Goal: Task Accomplishment & Management: Manage account settings

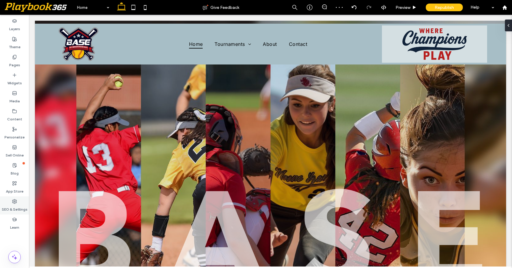
click at [15, 202] on use at bounding box center [14, 202] width 4 height 4
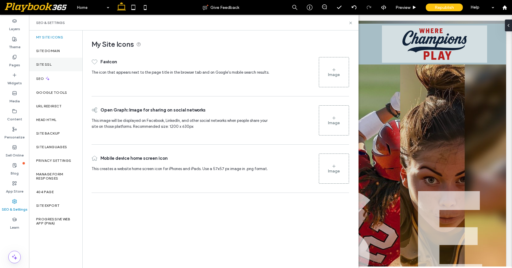
click at [54, 63] on div "Site SSL" at bounding box center [55, 65] width 53 height 14
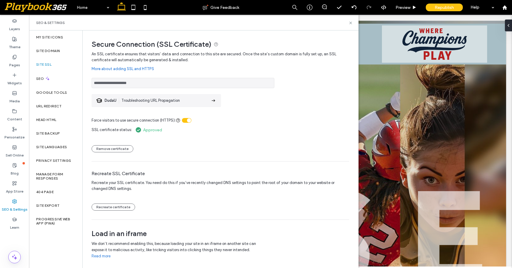
scroll to position [11, 0]
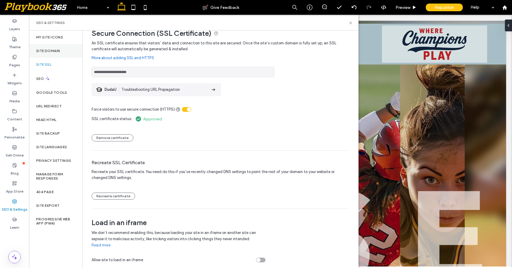
click at [46, 48] on div "Site Domain" at bounding box center [55, 51] width 53 height 14
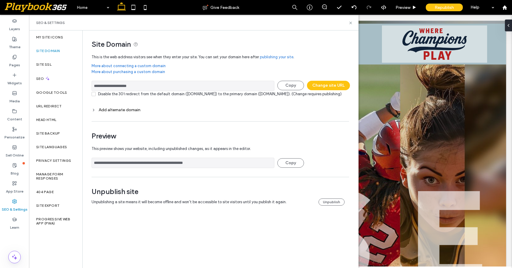
click at [125, 113] on div "Add alternate domain" at bounding box center [221, 110] width 258 height 5
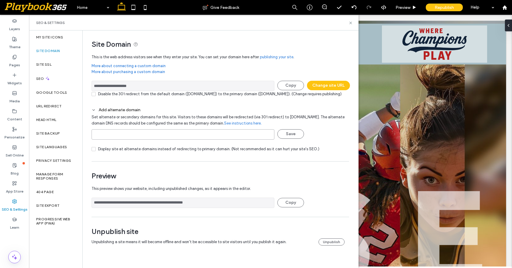
click at [126, 140] on input at bounding box center [183, 135] width 183 height 10
type input "**********"
click at [292, 139] on button "Save" at bounding box center [290, 134] width 27 height 9
click at [93, 146] on icon at bounding box center [94, 143] width 5 height 5
click at [351, 22] on icon at bounding box center [351, 23] width 4 height 4
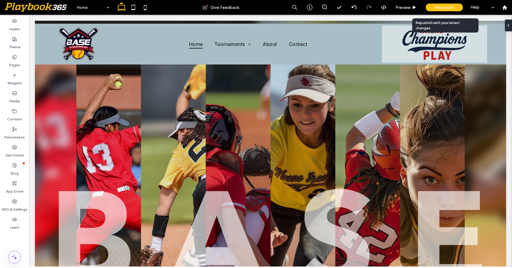
click at [450, 7] on span "Republish" at bounding box center [444, 7] width 19 height 5
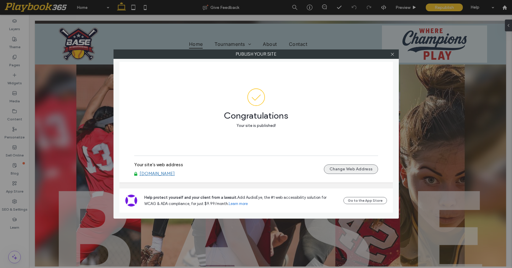
click at [352, 170] on button "Change Web Address" at bounding box center [351, 169] width 54 height 9
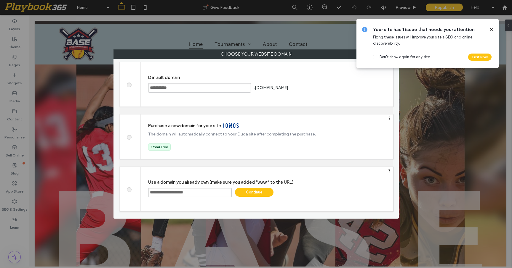
click at [493, 30] on icon at bounding box center [491, 29] width 5 height 5
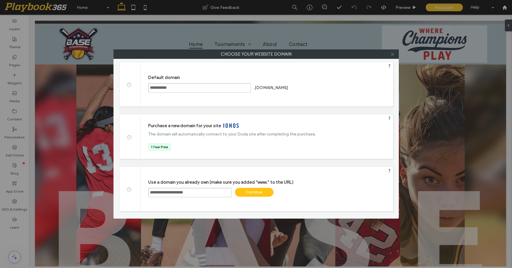
click at [392, 54] on use at bounding box center [392, 54] width 3 height 3
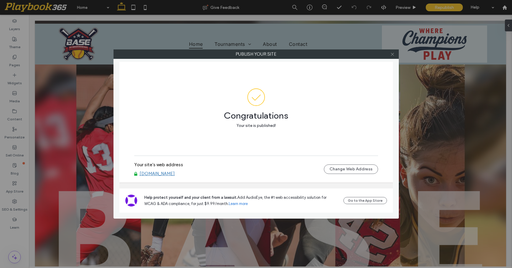
click at [392, 54] on icon at bounding box center [392, 54] width 4 height 4
